Goal: Task Accomplishment & Management: Complete application form

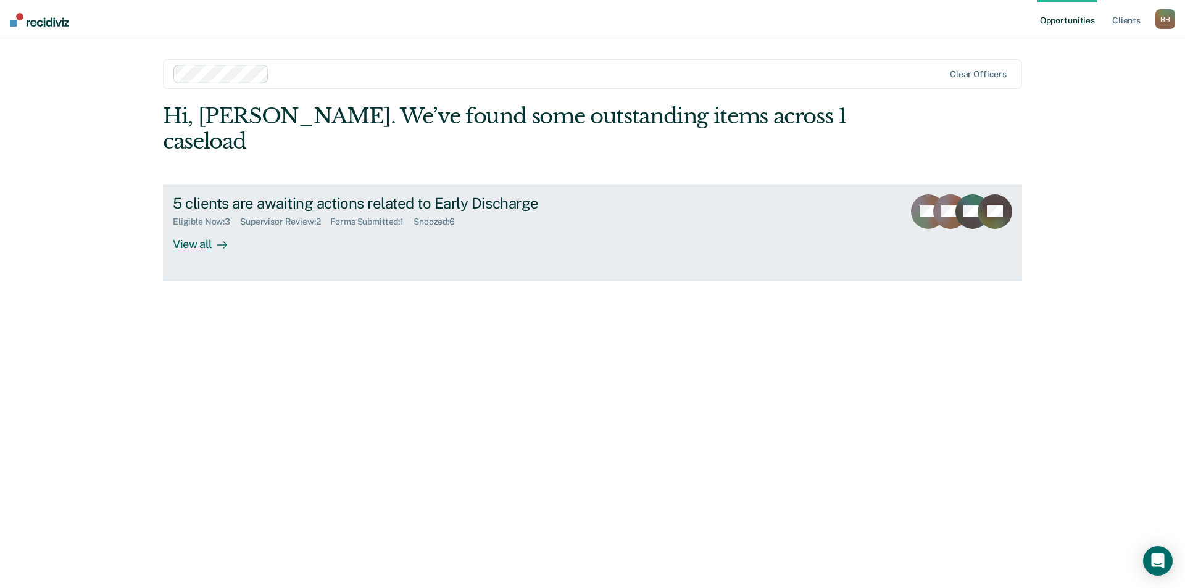
click at [183, 227] on div "View all" at bounding box center [207, 239] width 69 height 24
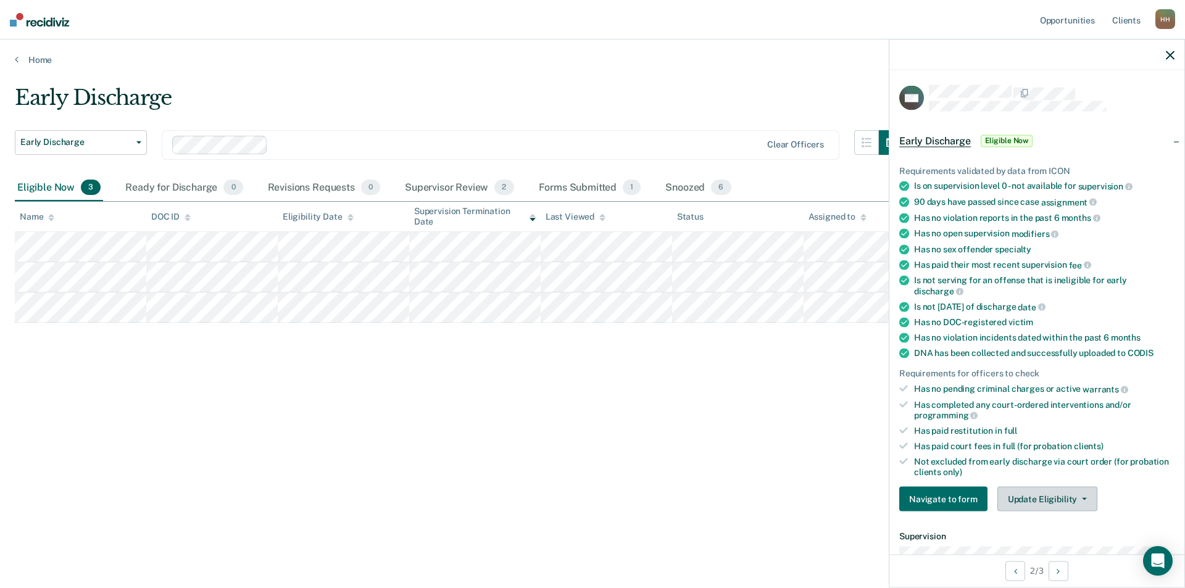
click at [1064, 501] on button "Update Eligibility" at bounding box center [1047, 499] width 100 height 25
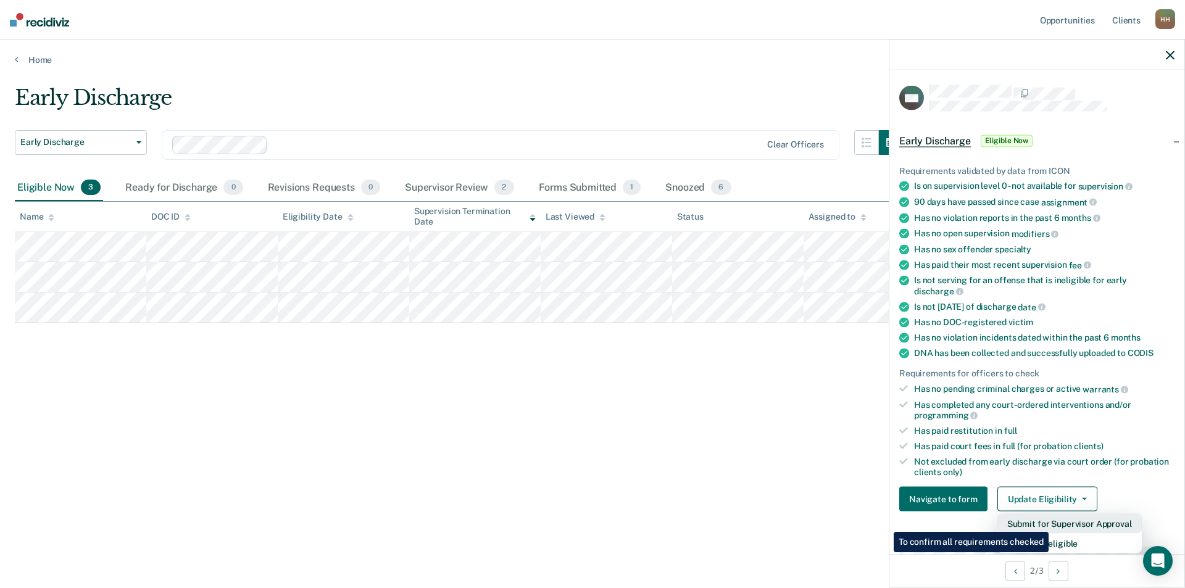
click at [1051, 523] on button "Submit for Supervisor Approval" at bounding box center [1069, 524] width 144 height 20
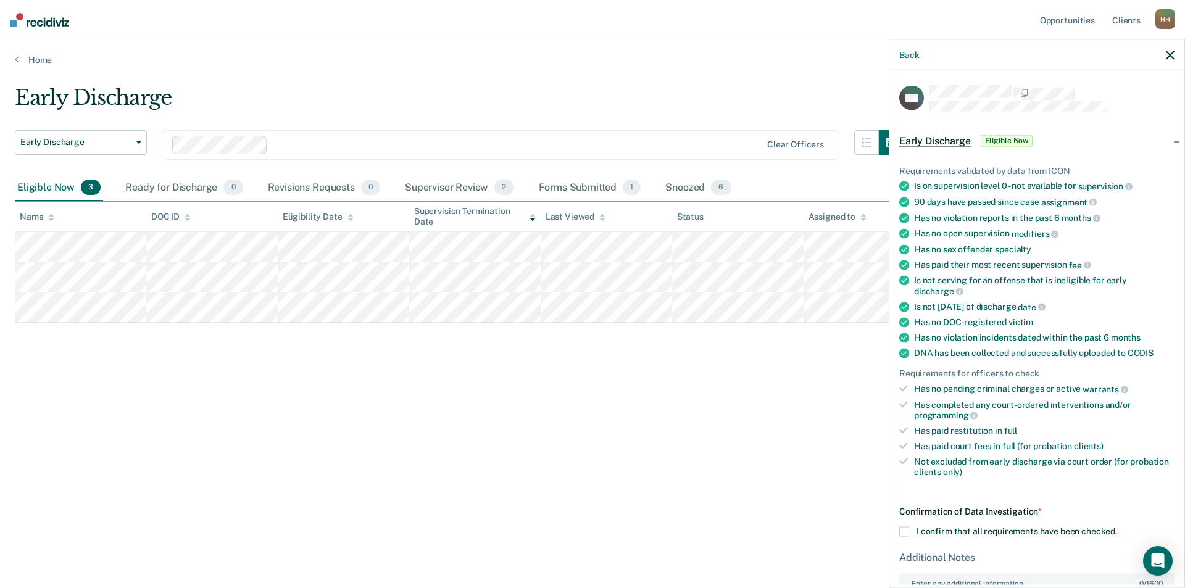
click at [906, 529] on span at bounding box center [904, 532] width 10 height 10
click at [1117, 527] on input "I confirm that all requirements have been checked." at bounding box center [1117, 527] width 0 height 0
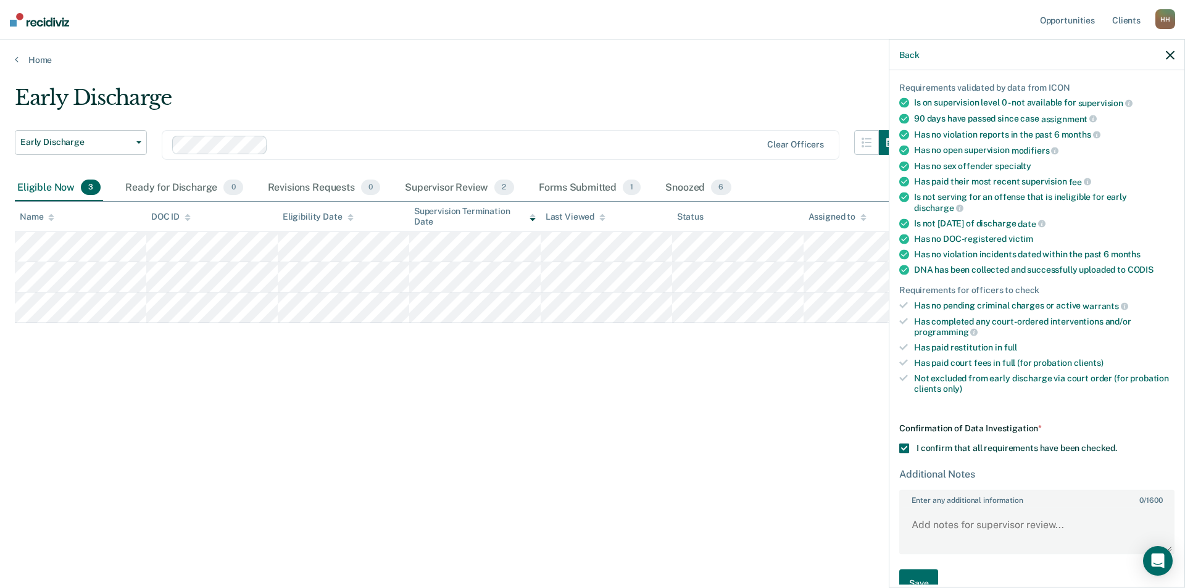
scroll to position [109, 0]
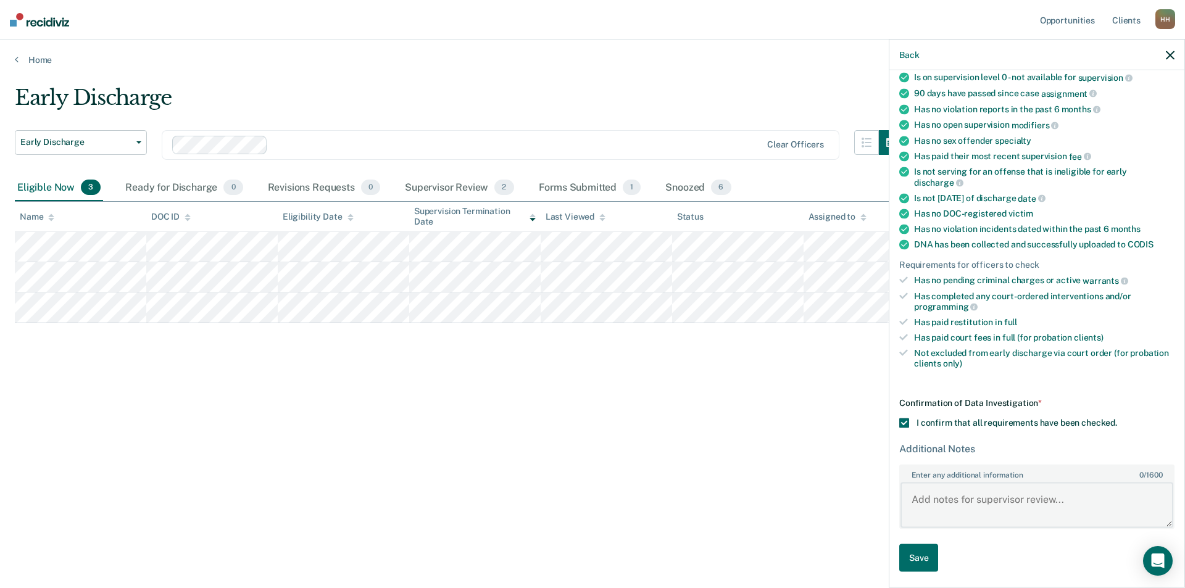
click at [951, 496] on textarea "Enter any additional information 0 / 1600" at bounding box center [1037, 505] width 273 height 46
type textarea "[US_STATE] is supportive of an early discharge."
click at [901, 559] on button "Save" at bounding box center [918, 558] width 39 height 28
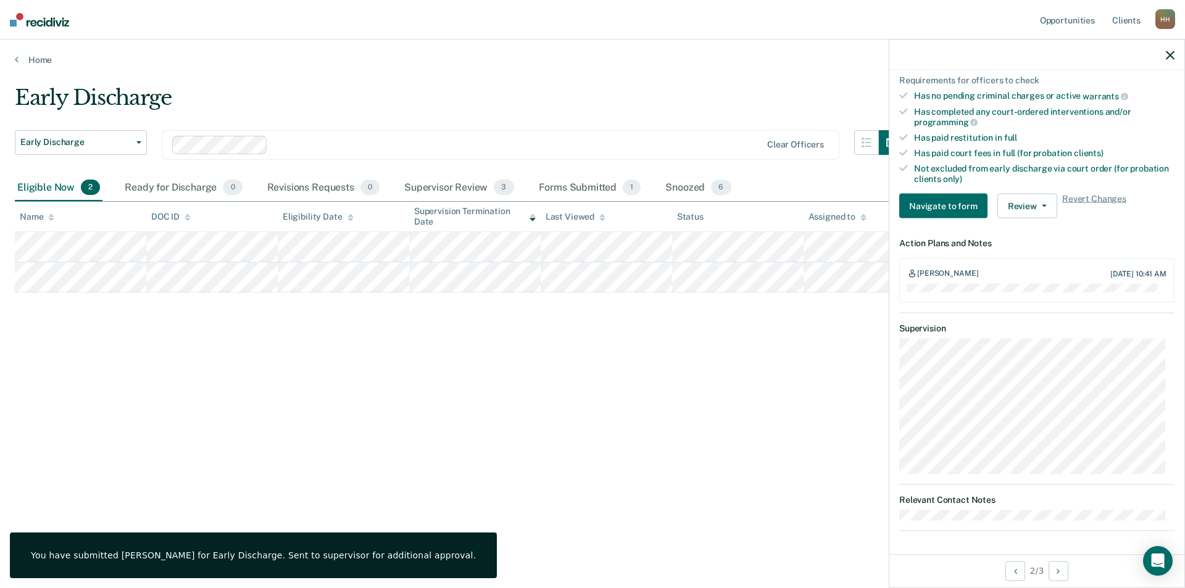
scroll to position [170, 0]
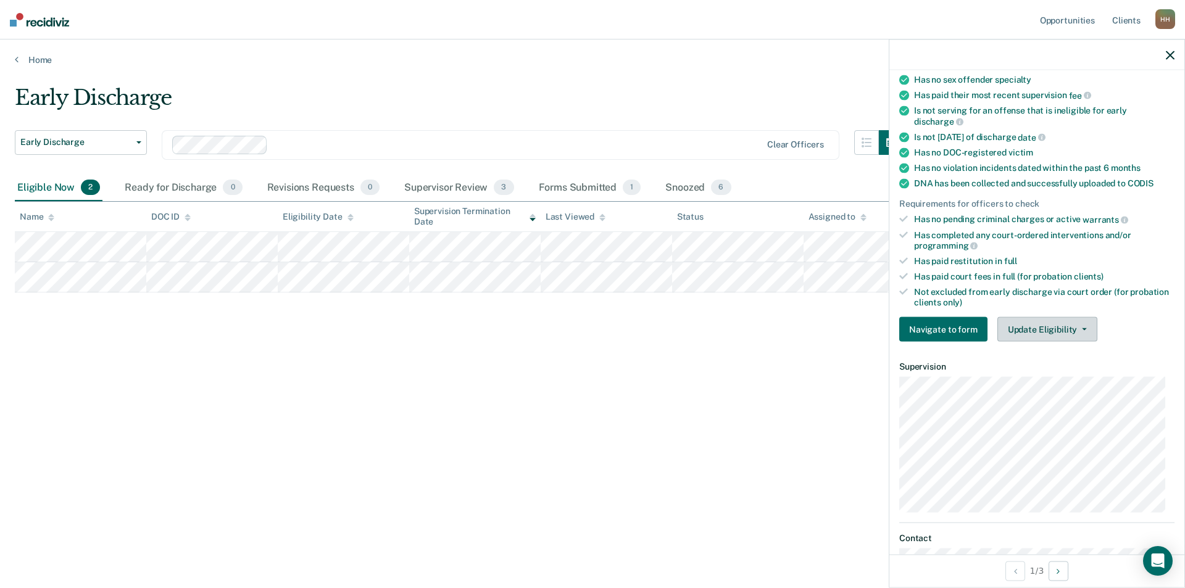
click at [1053, 331] on button "Update Eligibility" at bounding box center [1047, 329] width 100 height 25
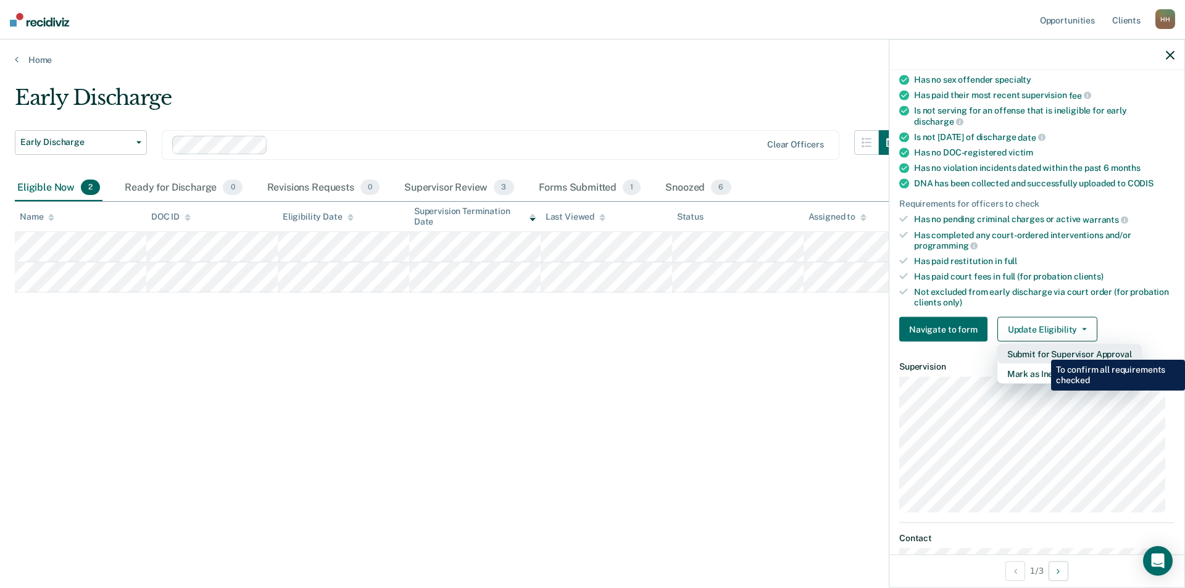
click at [1042, 351] on button "Submit for Supervisor Approval" at bounding box center [1069, 354] width 144 height 20
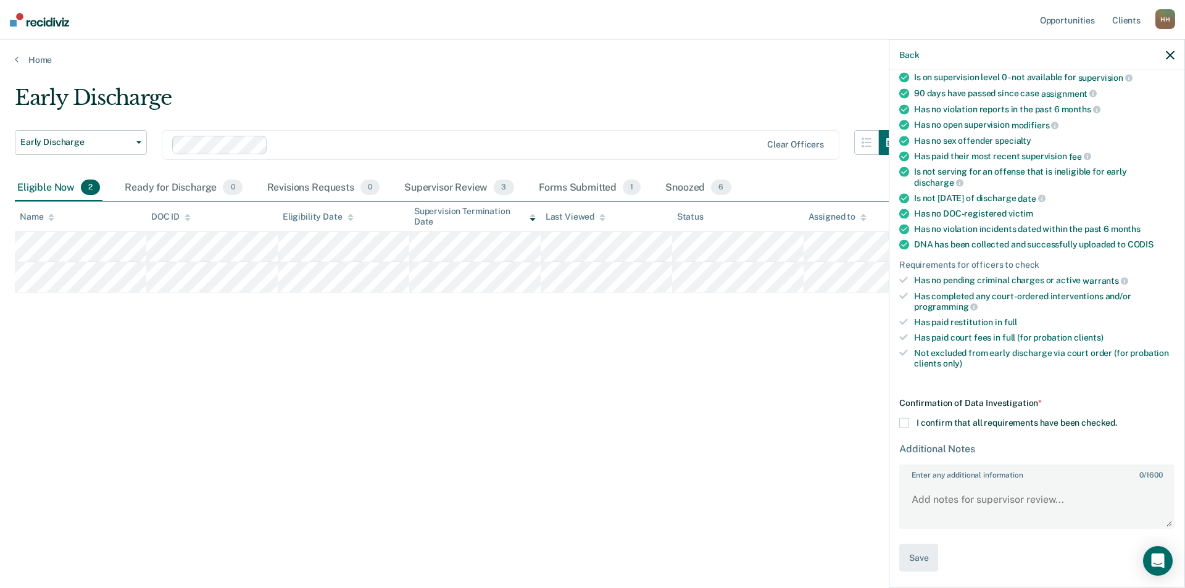
click at [901, 422] on span at bounding box center [904, 423] width 10 height 10
click at [1117, 418] on input "I confirm that all requirements have been checked." at bounding box center [1117, 418] width 0 height 0
click at [922, 494] on textarea "Enter any additional information 0 / 1600" at bounding box center [1037, 505] width 273 height 46
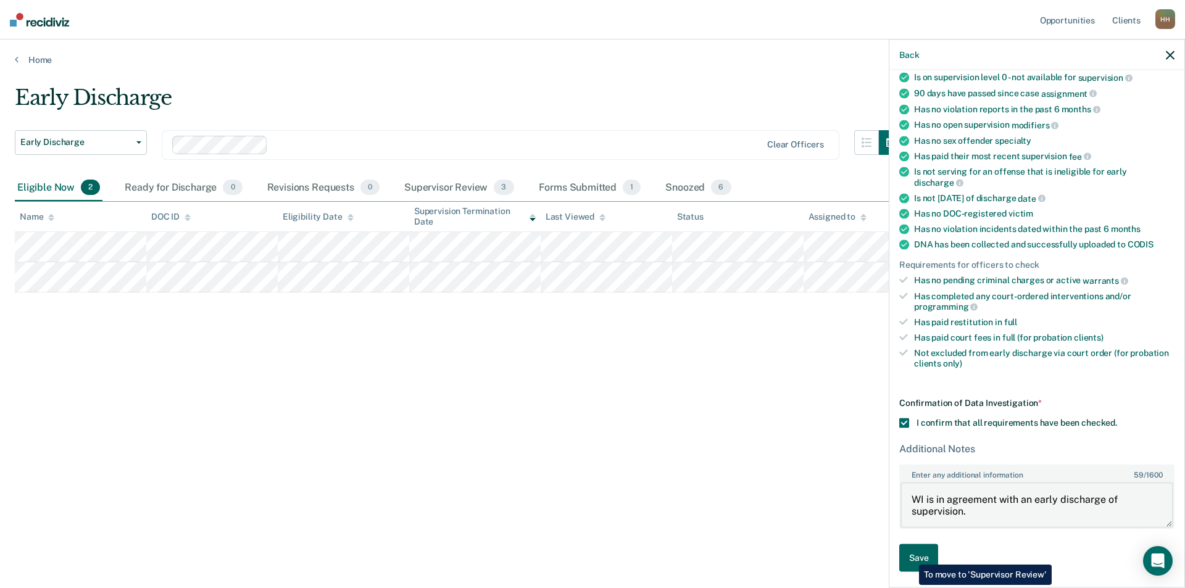
type textarea "WI is in agreement with an early discharge of supervision."
click at [910, 555] on button "Save" at bounding box center [918, 558] width 39 height 28
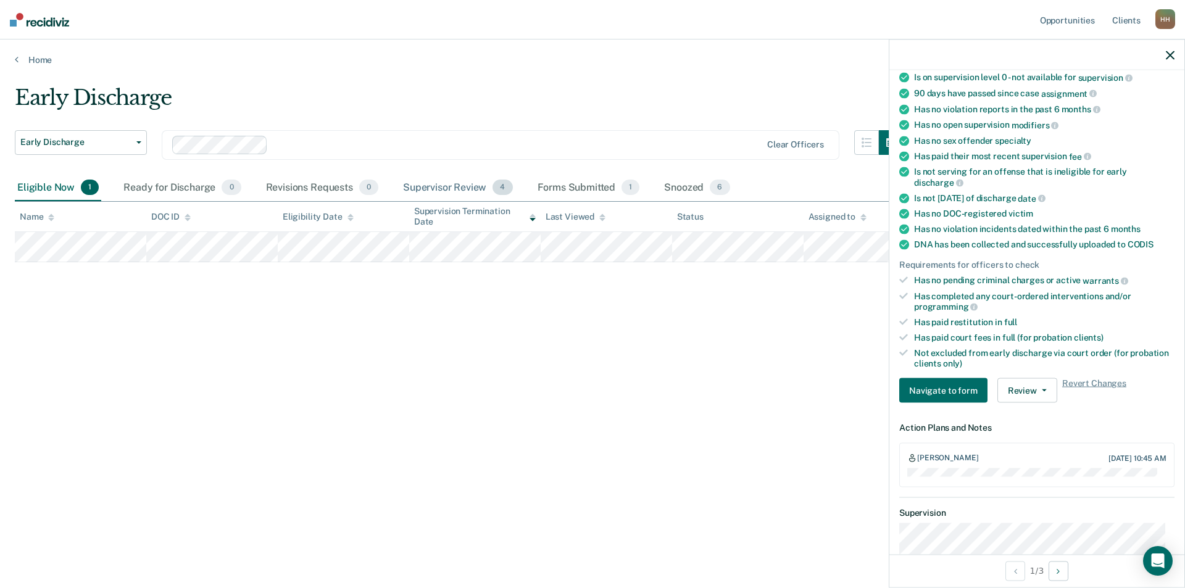
click at [438, 186] on div "Supervisor Review 4" at bounding box center [458, 188] width 115 height 27
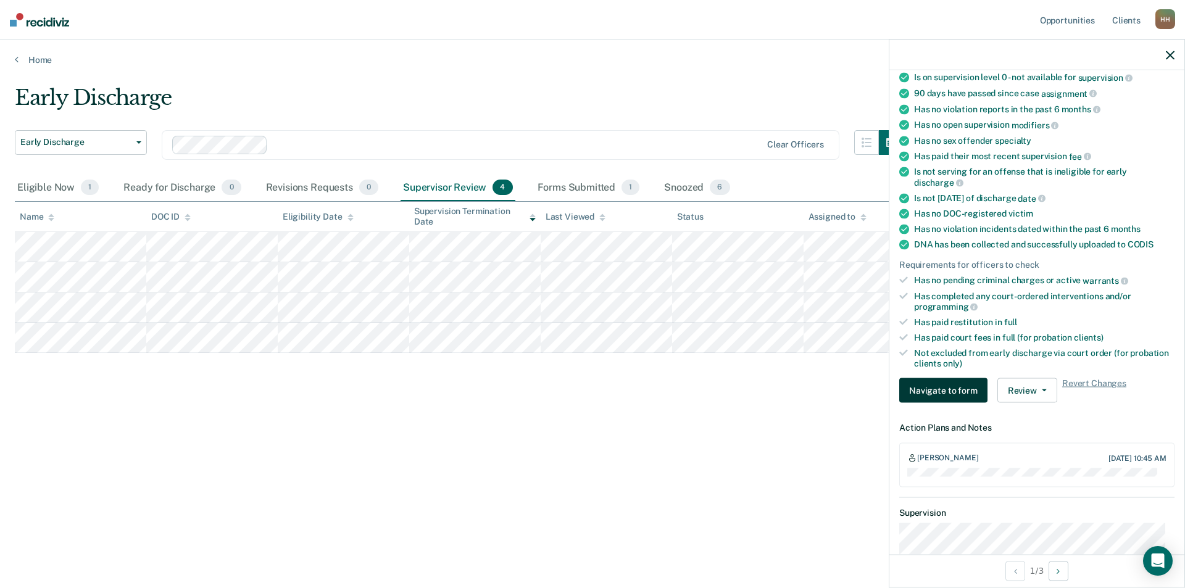
click at [933, 388] on button "Navigate to form" at bounding box center [943, 390] width 88 height 25
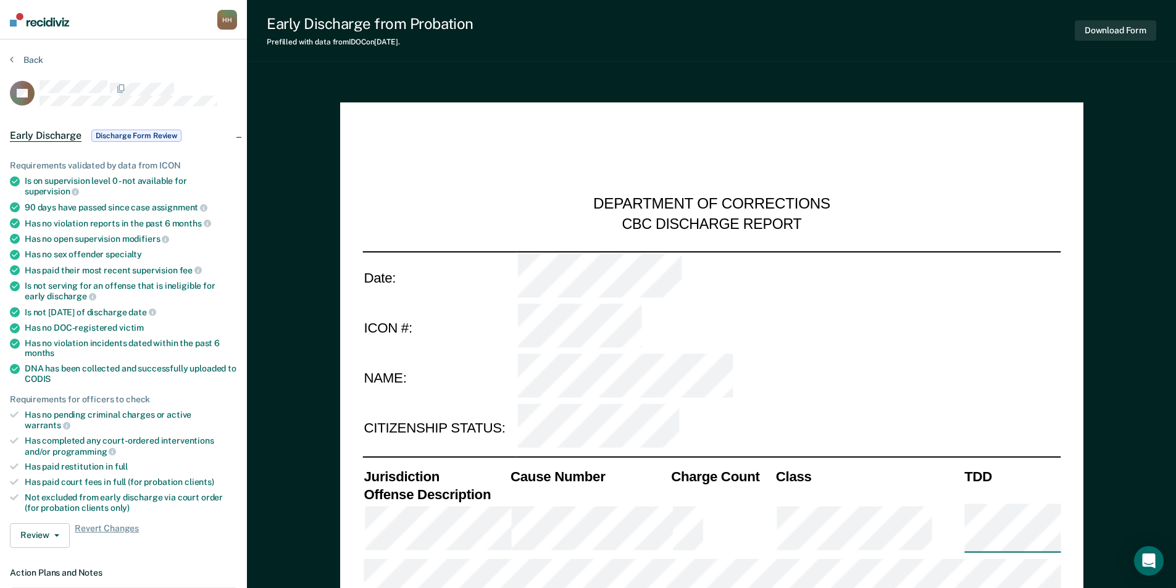
type textarea "x"
